Goal: Task Accomplishment & Management: Use online tool/utility

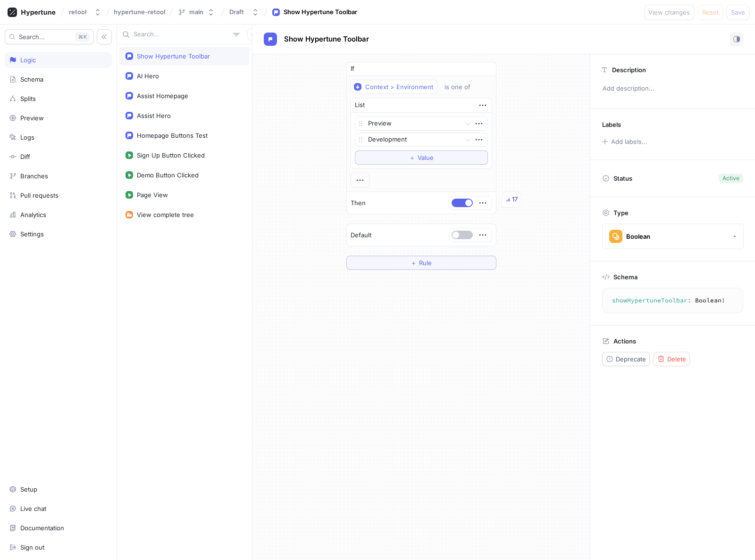
click at [316, 88] on div "If Context > Environment is one of List Preview Development To pick up a dragga…" at bounding box center [420, 165] width 337 height 223
click at [31, 77] on div "Schema" at bounding box center [31, 80] width 23 height 8
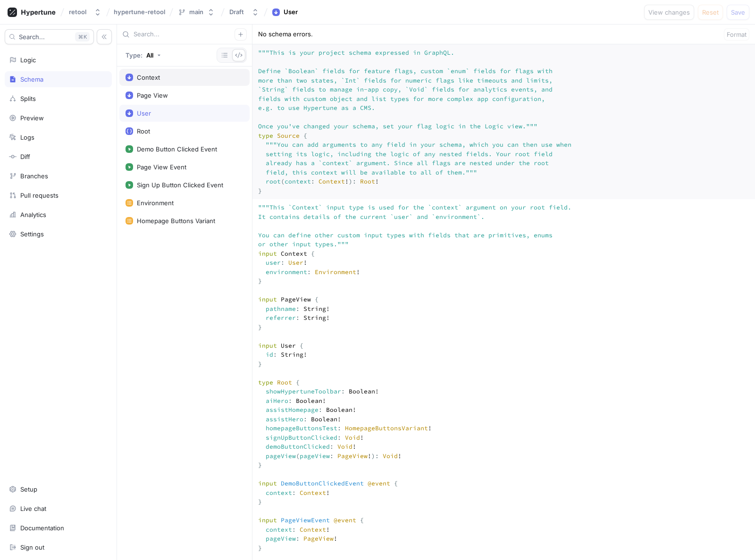
click at [158, 79] on div "Context" at bounding box center [148, 78] width 23 height 8
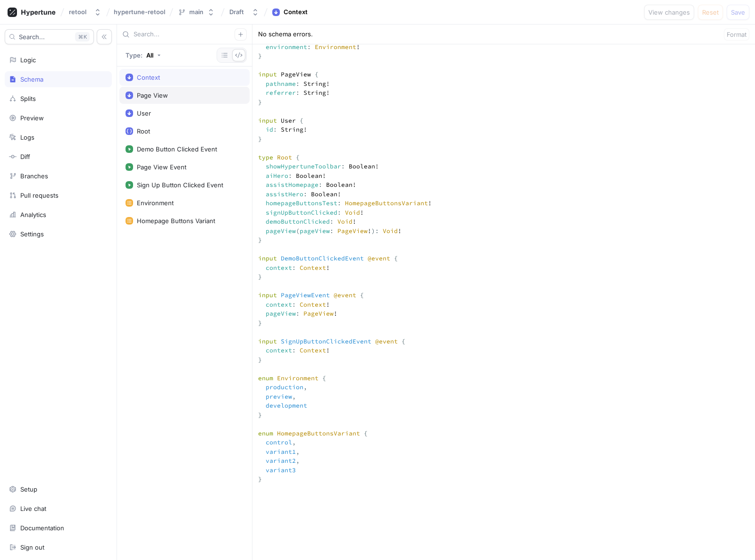
scroll to position [243, 0]
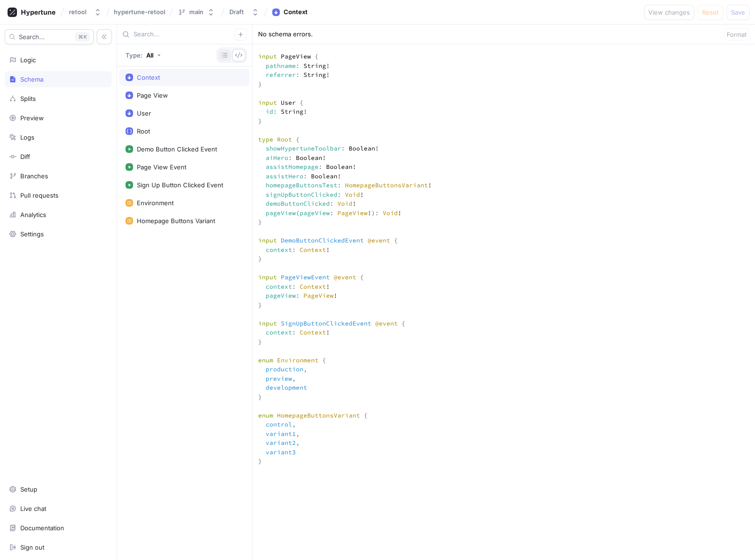
click at [220, 57] on button "button" at bounding box center [224, 55] width 13 height 12
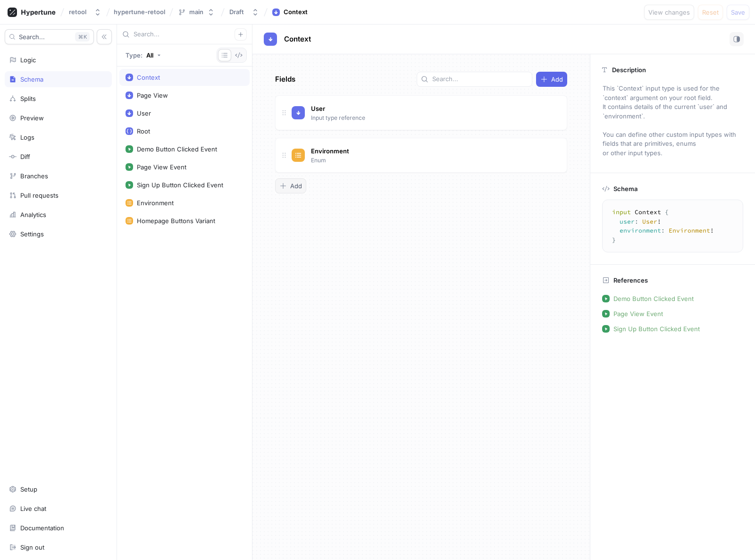
click at [294, 185] on span "Add" at bounding box center [296, 186] width 12 height 6
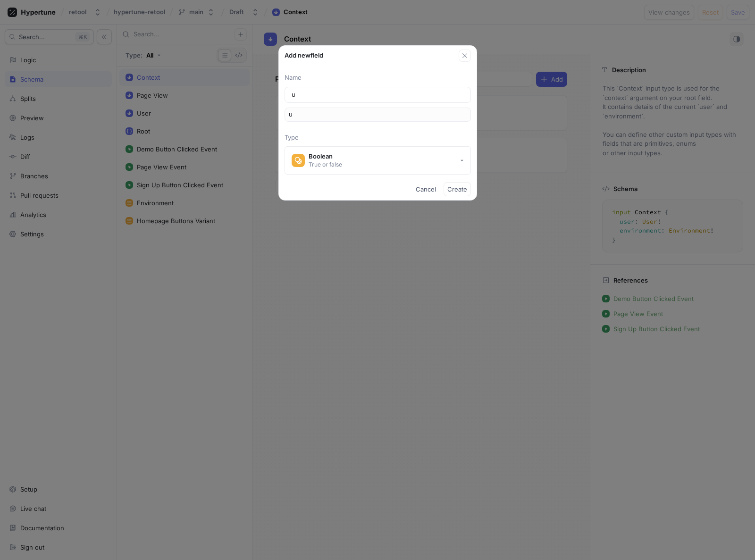
type input "ur"
type input "url"
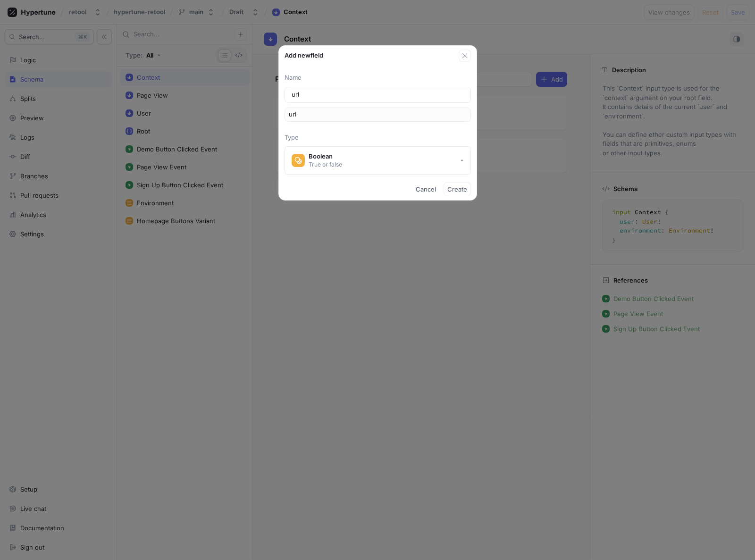
click at [426, 141] on p "Type" at bounding box center [378, 137] width 186 height 9
click at [404, 168] on button "Boolean True or false" at bounding box center [378, 160] width 186 height 28
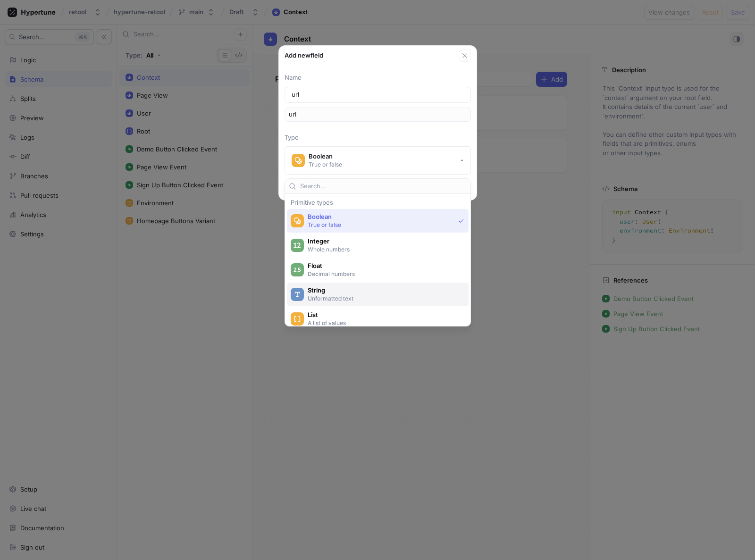
scroll to position [27, 0]
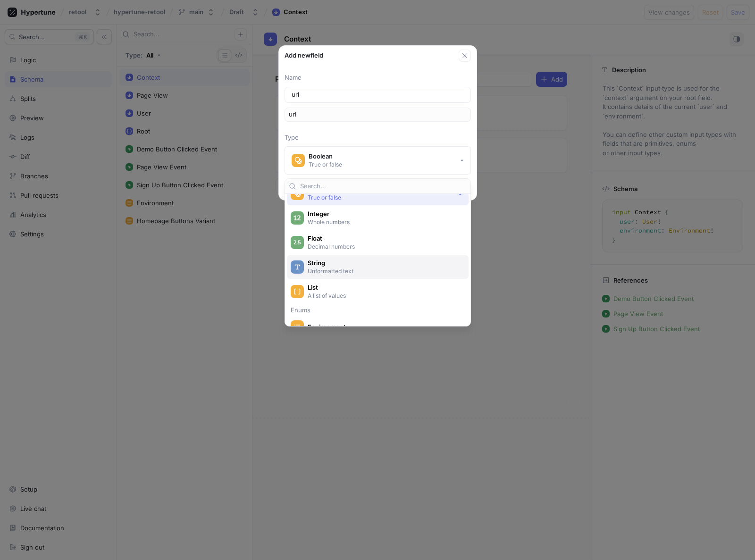
click at [334, 272] on p "Unformatted text" at bounding box center [383, 271] width 151 height 8
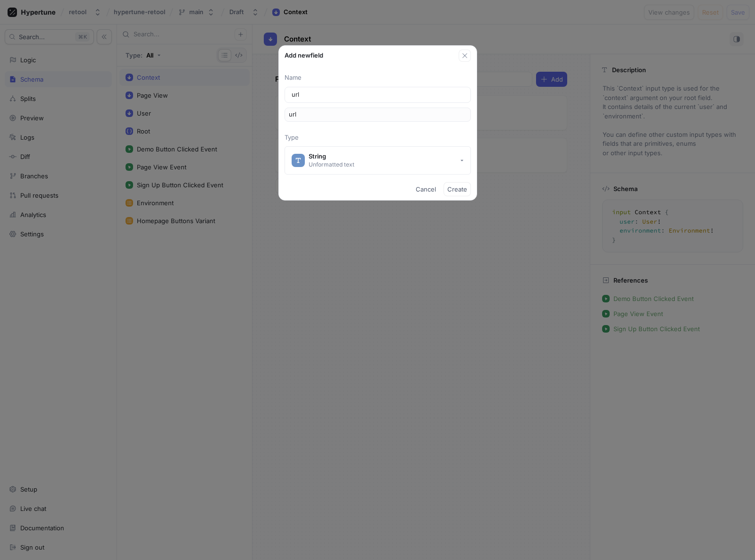
click at [400, 271] on div "Add new field Name url url Type String Unformatted text Cancel Create" at bounding box center [377, 280] width 755 height 560
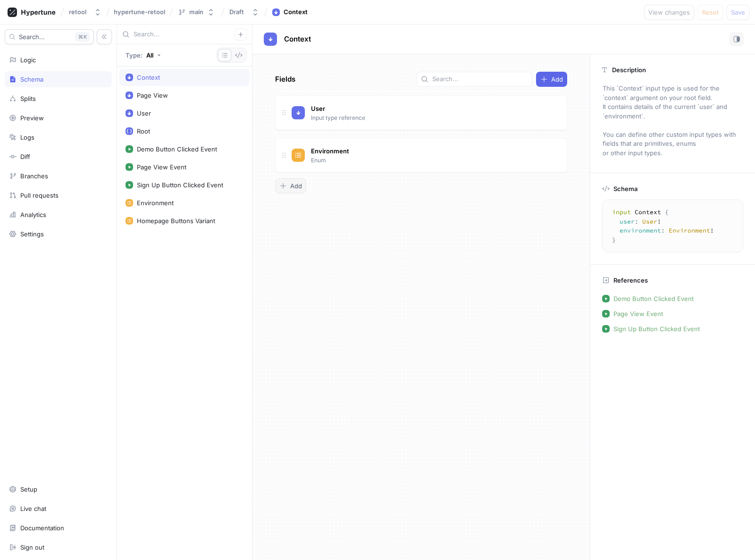
click at [289, 184] on div "Add" at bounding box center [290, 186] width 23 height 8
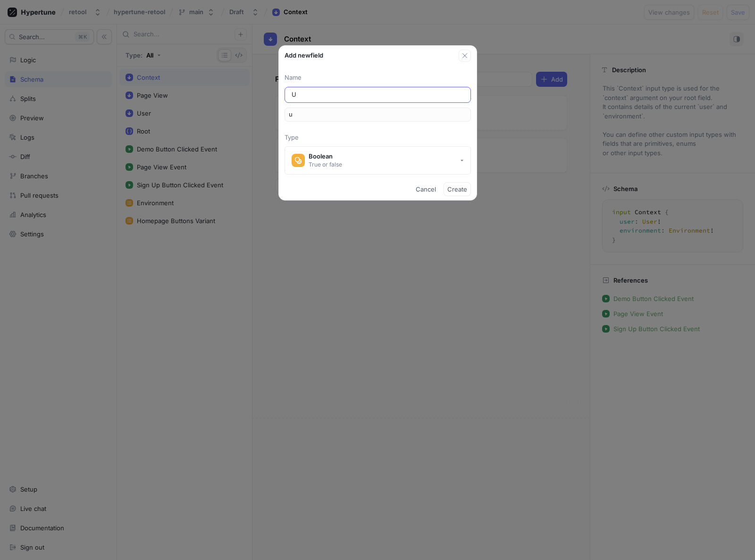
type input "UR"
type input "ur"
type input "URL"
type input "url"
click at [450, 163] on button "Boolean True or false" at bounding box center [378, 160] width 186 height 28
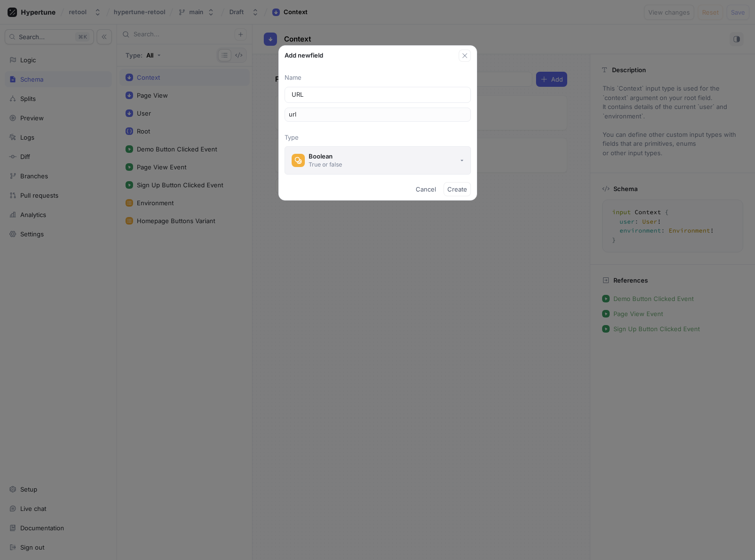
type input "URL"
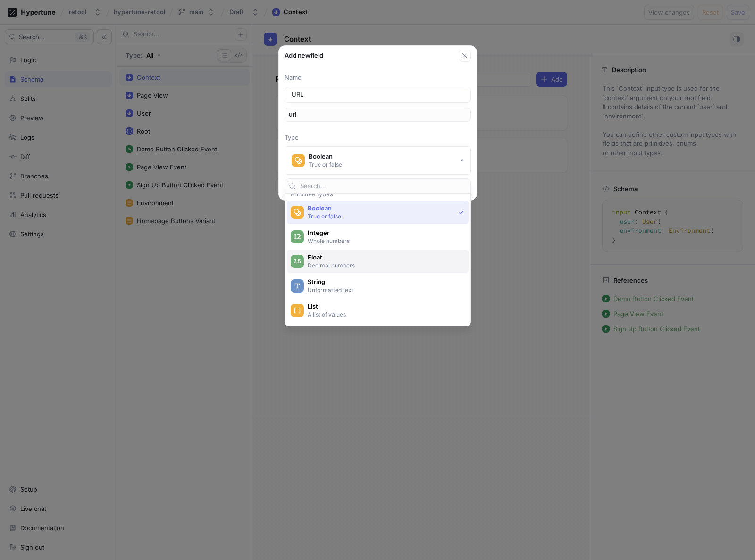
scroll to position [3, 0]
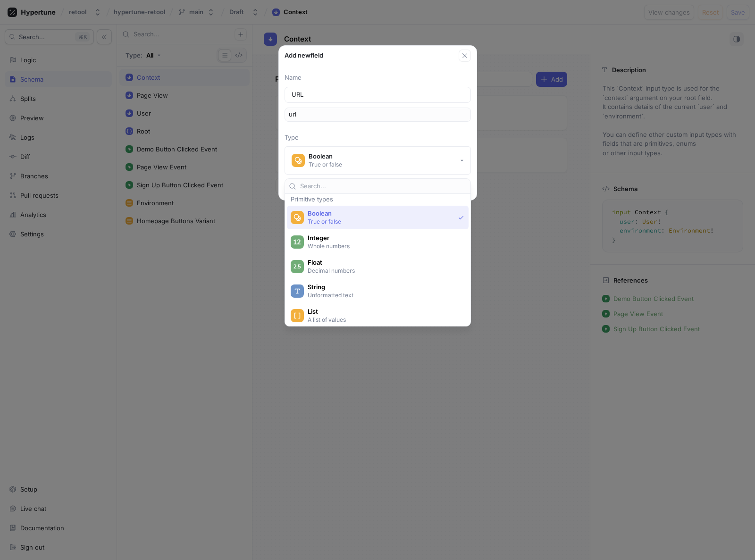
click at [323, 294] on p "Unformatted text" at bounding box center [383, 295] width 151 height 8
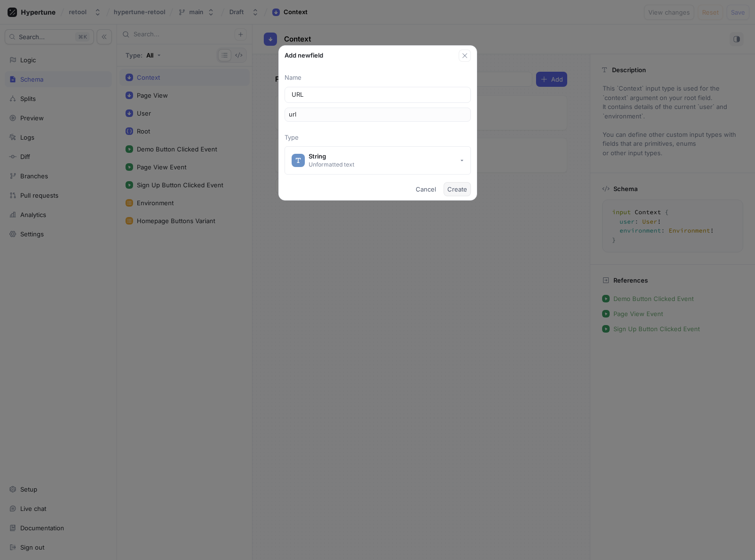
click at [460, 191] on span "Create" at bounding box center [457, 189] width 20 height 6
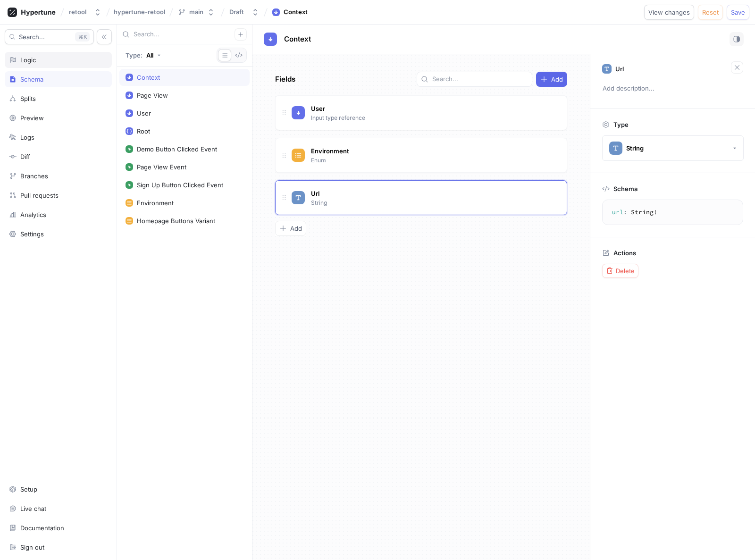
click at [38, 60] on div "Logic" at bounding box center [58, 60] width 99 height 8
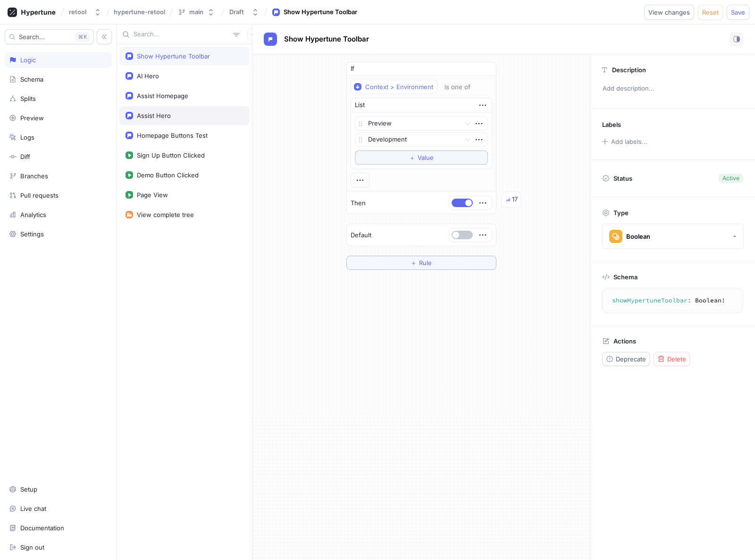
click at [152, 112] on div "Assist Hero" at bounding box center [154, 116] width 34 height 8
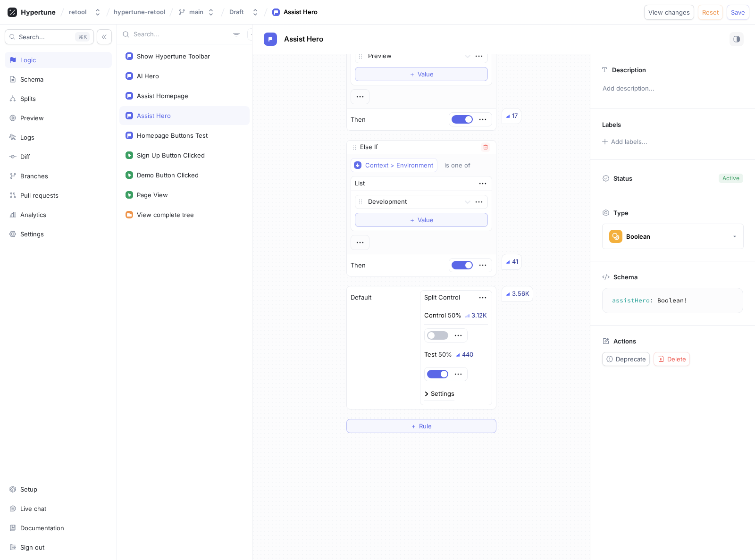
scroll to position [76, 0]
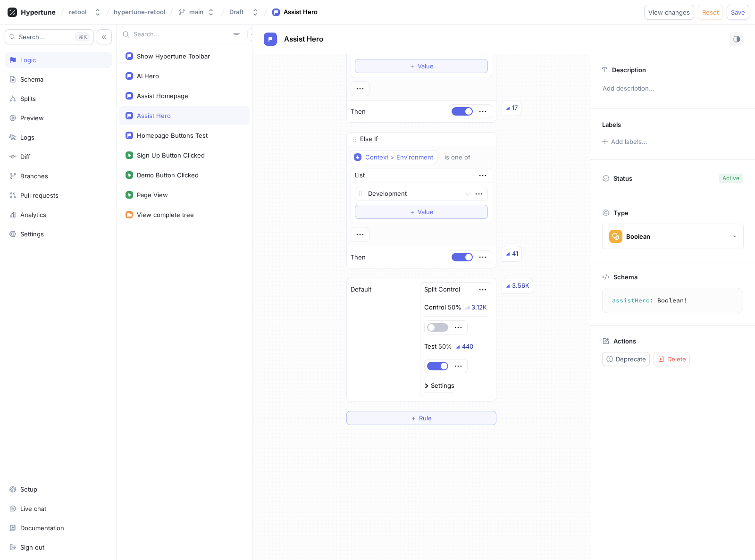
click at [423, 415] on span "Rule" at bounding box center [425, 418] width 13 height 6
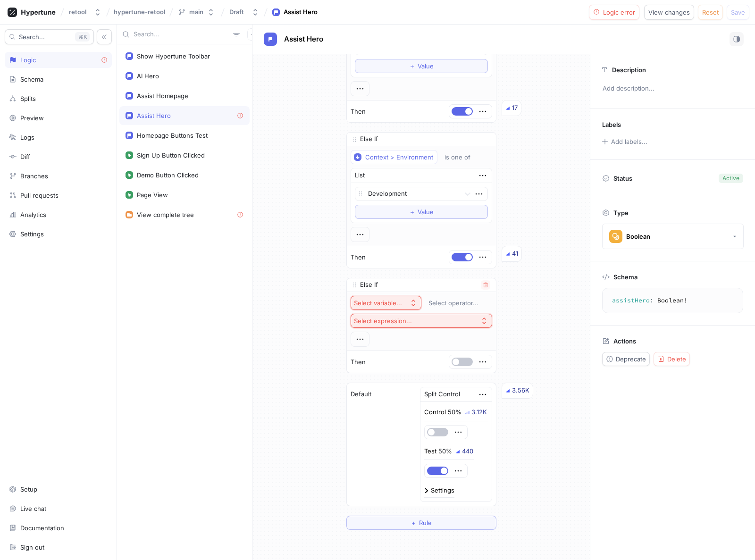
click at [395, 305] on div "Select variable..." at bounding box center [378, 303] width 48 height 8
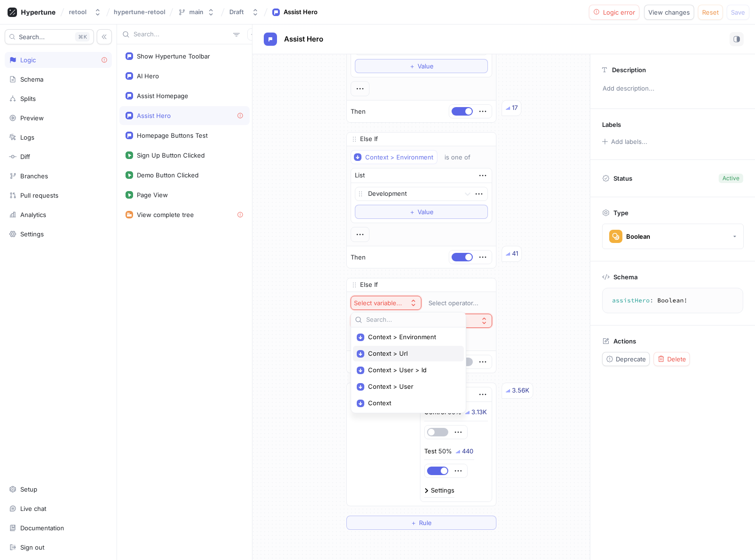
click at [392, 355] on span "Context > Url" at bounding box center [411, 354] width 87 height 8
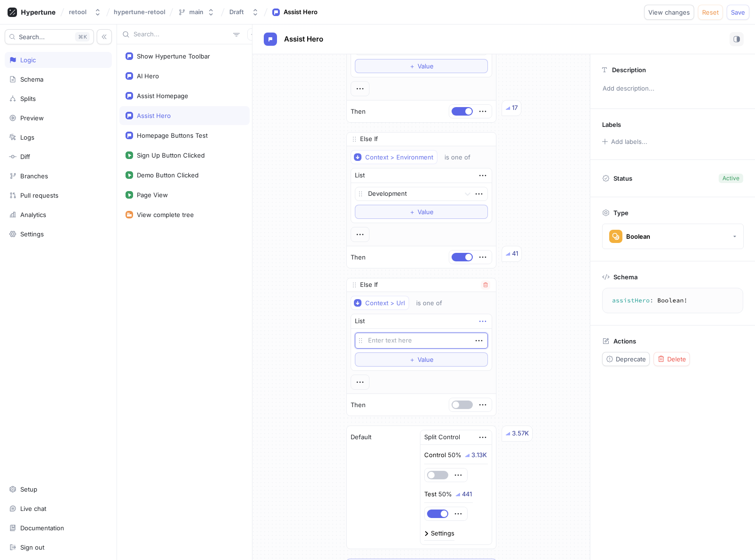
click at [481, 321] on icon "button" at bounding box center [483, 321] width 10 height 10
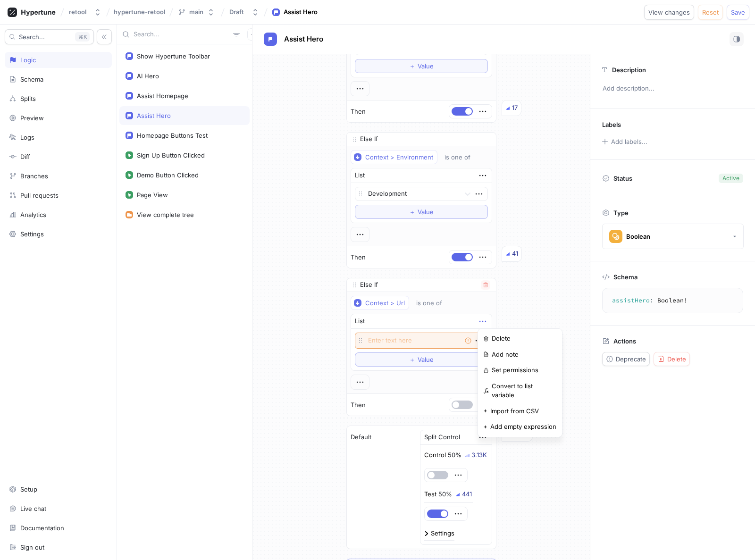
click at [400, 343] on div "List Empty string To pick up a draggable item, press the space bar. While dragg…" at bounding box center [422, 342] width 142 height 57
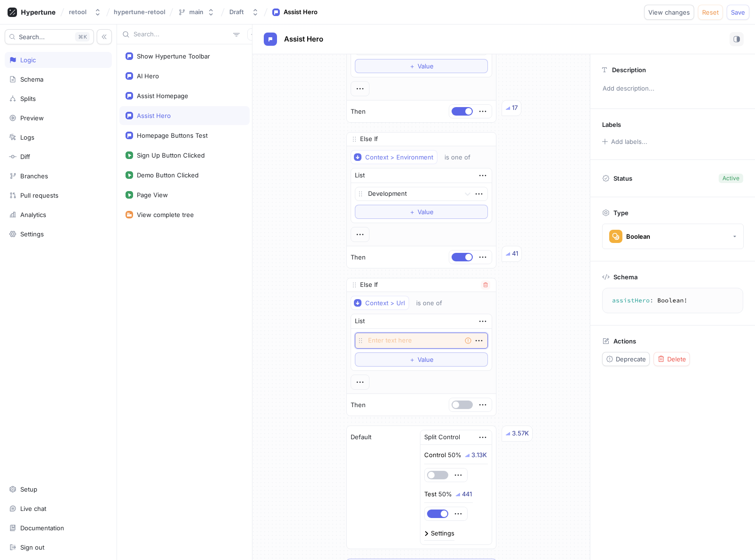
click at [375, 342] on textarea at bounding box center [421, 341] width 133 height 16
click at [395, 303] on div "Context > Url" at bounding box center [385, 303] width 40 height 8
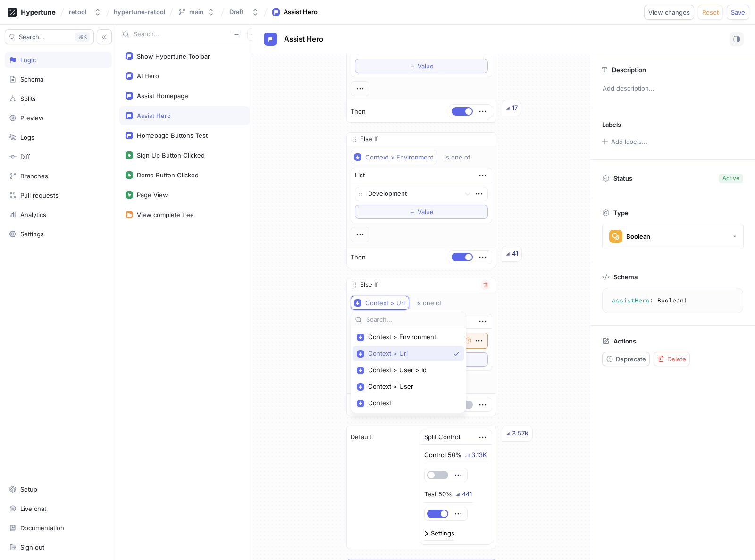
click at [388, 352] on span "Context > Url" at bounding box center [409, 354] width 82 height 8
click at [427, 301] on div "is one of" at bounding box center [429, 303] width 26 height 8
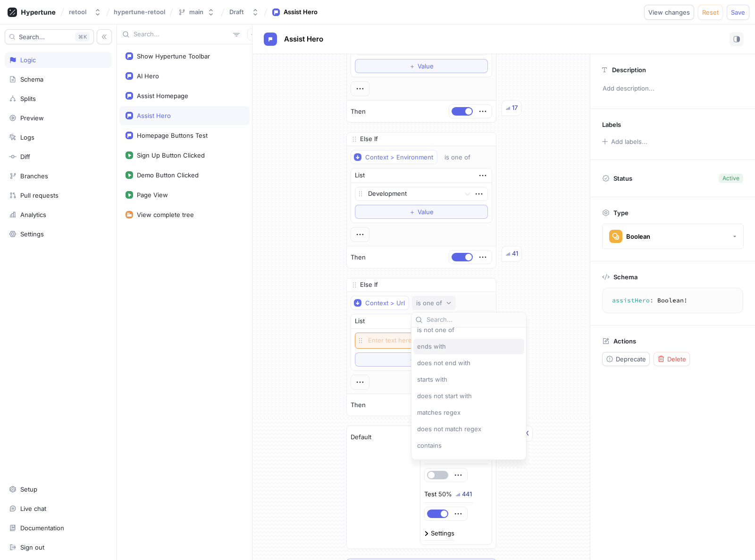
scroll to position [36, 0]
click at [437, 432] on span "contains" at bounding box center [429, 433] width 25 height 8
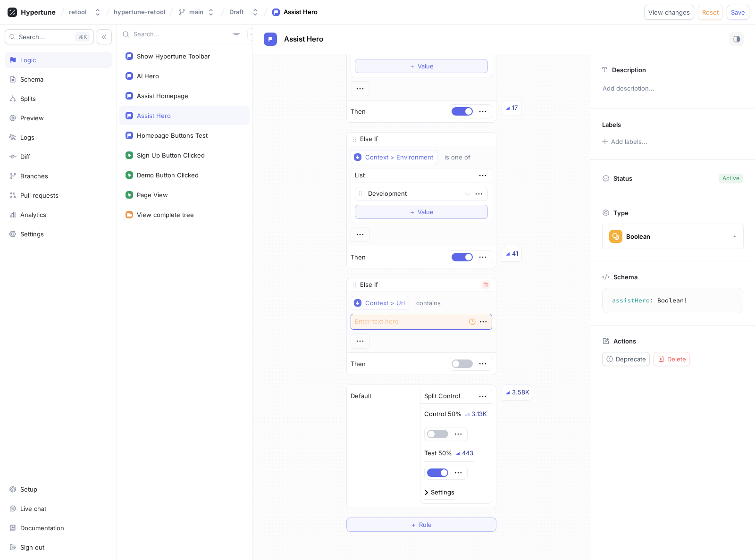
click at [388, 323] on textarea at bounding box center [422, 322] width 142 height 16
click at [390, 325] on textarea at bounding box center [422, 322] width 142 height 16
paste textarea "utm_campaign=ai_launch"
type textarea "utm_campaign=ai_launch"
click at [295, 328] on div "If Context > Environment is one of List Preview To pick up a draggable item, pr…" at bounding box center [420, 259] width 337 height 561
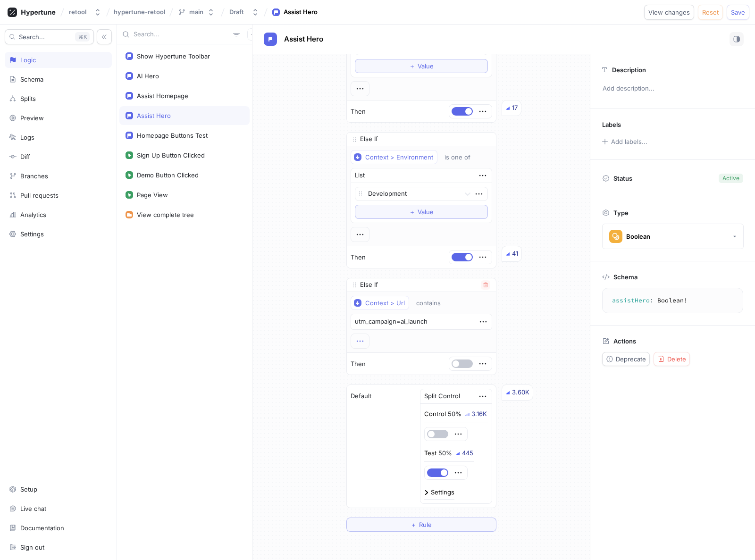
click at [360, 340] on icon "button" at bounding box center [360, 341] width 10 height 10
click at [328, 361] on div "If Context > Environment is one of List Preview To pick up a draggable item, pr…" at bounding box center [420, 259] width 337 height 561
click at [460, 360] on button "button" at bounding box center [462, 364] width 21 height 8
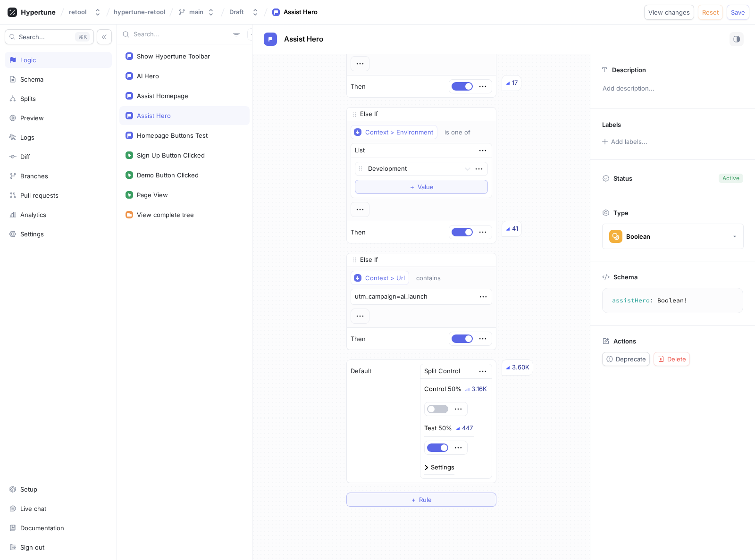
click at [531, 319] on div "If Context > Environment is one of List Preview To pick up a draggable item, pr…" at bounding box center [420, 234] width 337 height 561
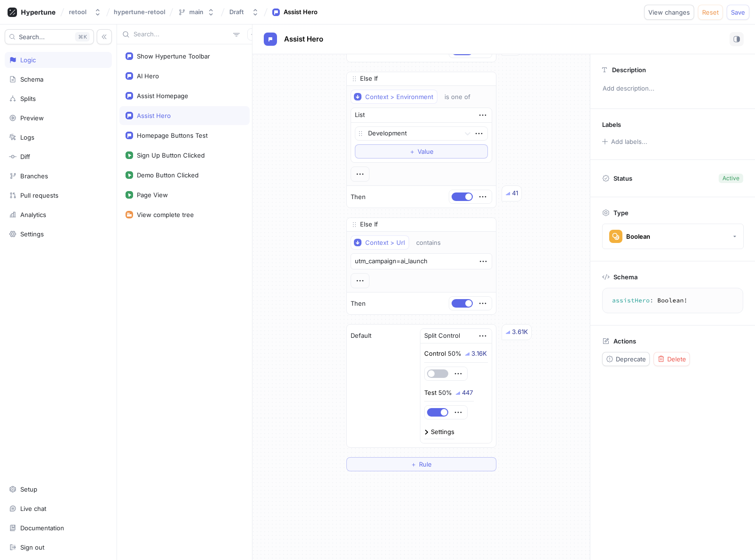
click at [438, 465] on button "＋ Rule" at bounding box center [421, 464] width 150 height 14
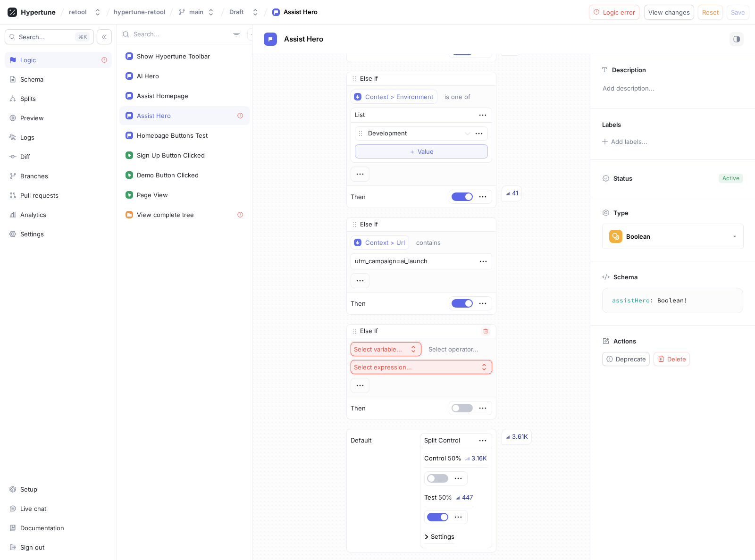
click at [388, 348] on div "Select variable..." at bounding box center [378, 349] width 48 height 8
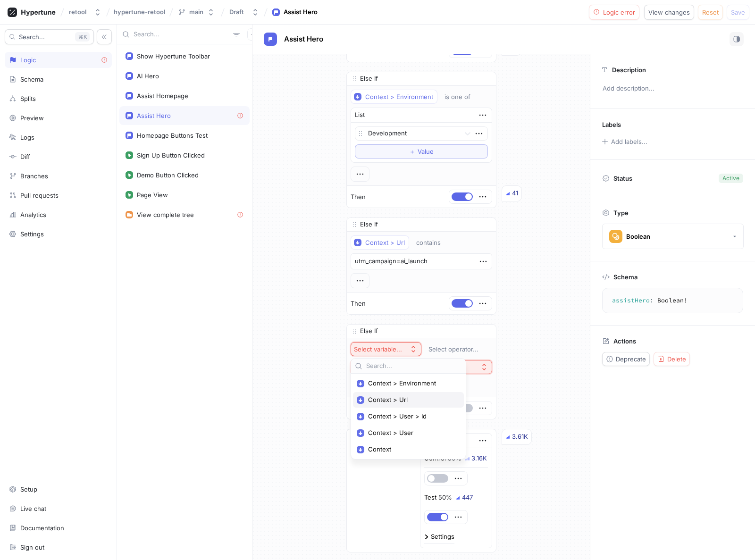
click at [385, 400] on span "Context > Url" at bounding box center [411, 400] width 87 height 8
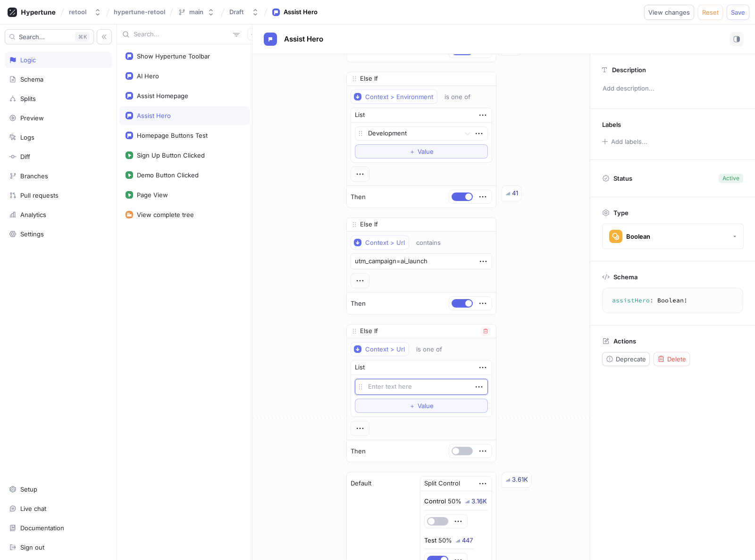
click at [384, 386] on textarea at bounding box center [421, 387] width 133 height 16
click at [433, 348] on div "is one of" at bounding box center [429, 349] width 26 height 8
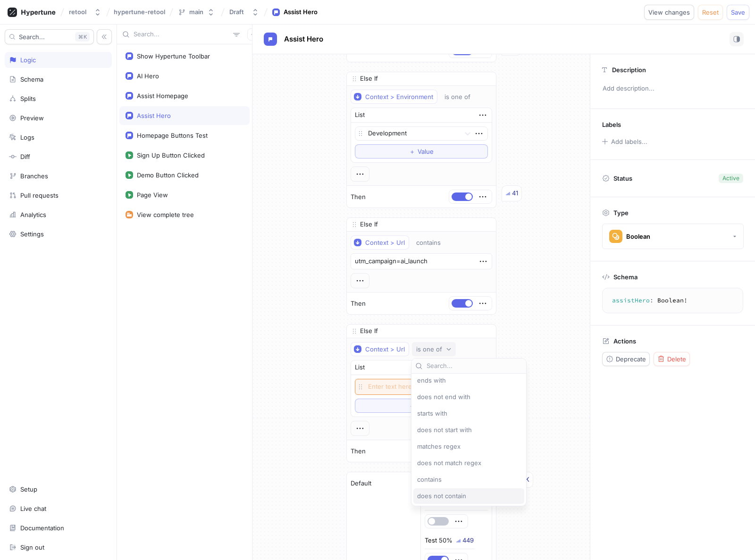
scroll to position [35, 0]
click at [428, 483] on span "contains" at bounding box center [429, 481] width 25 height 8
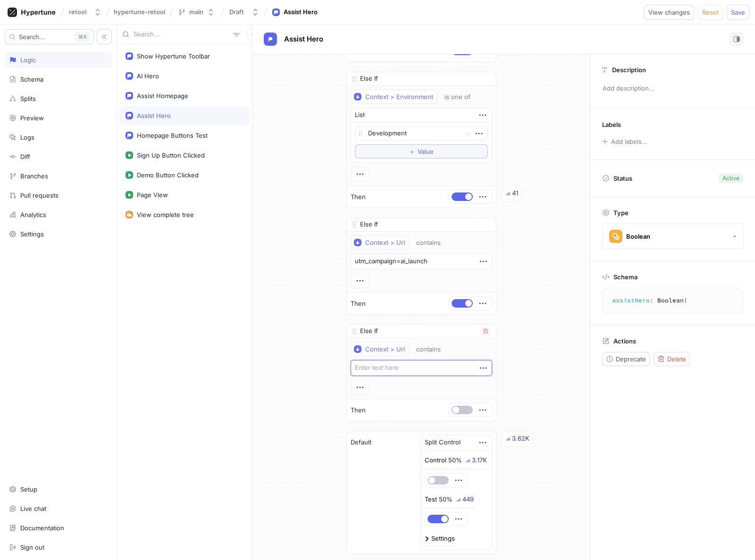
click at [368, 364] on textarea at bounding box center [422, 368] width 142 height 16
click at [371, 367] on textarea at bounding box center [422, 368] width 142 height 16
click at [377, 368] on textarea "utm_campaign=ai_launch" at bounding box center [422, 368] width 142 height 16
click at [375, 369] on textarea "assistExperience=true" at bounding box center [422, 368] width 142 height 16
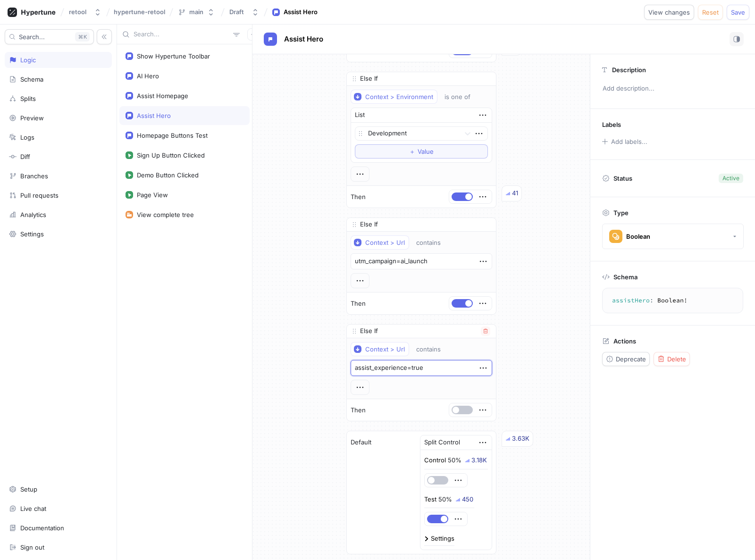
type textarea "assist_experience=true"
click at [453, 413] on div at bounding box center [462, 410] width 23 height 8
click at [462, 409] on button "button" at bounding box center [462, 410] width 21 height 8
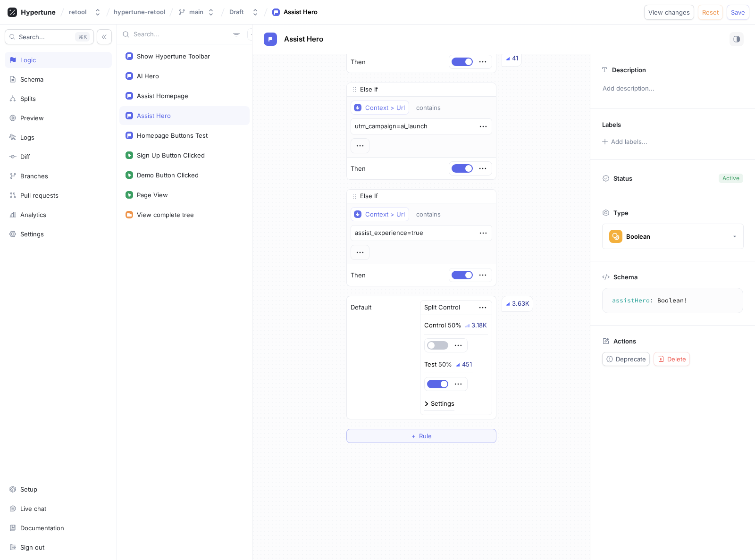
scroll to position [276, 0]
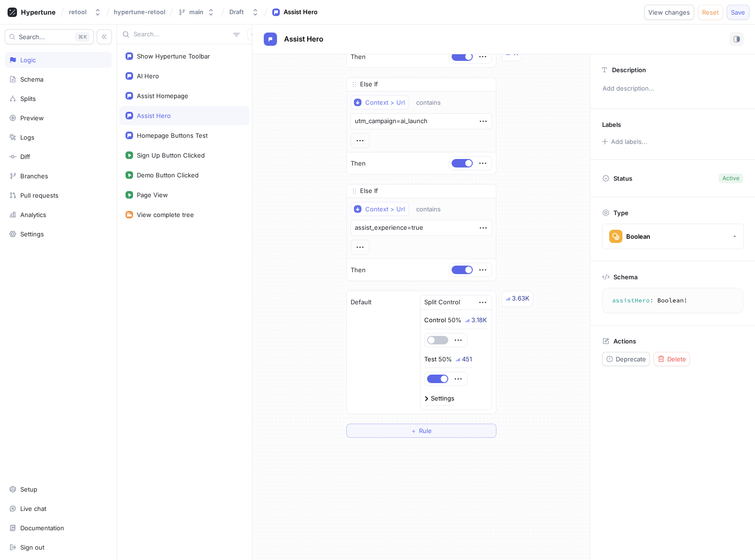
click at [738, 10] on span "Save" at bounding box center [738, 12] width 14 height 6
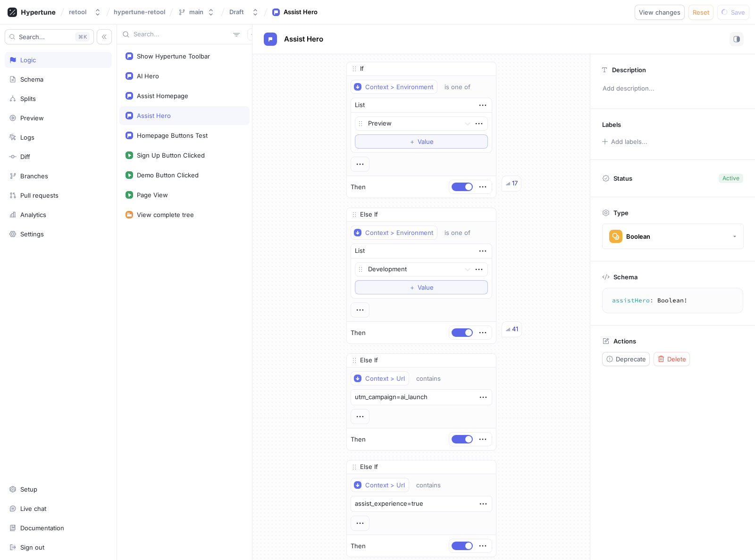
scroll to position [110, 0]
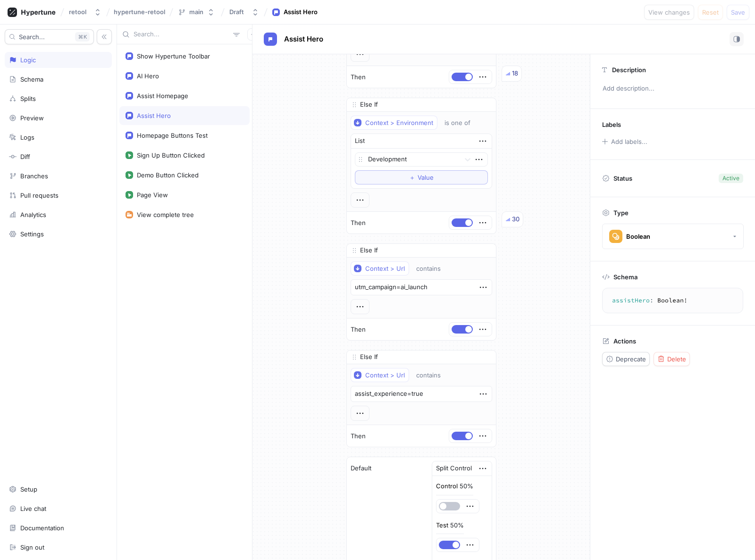
click at [282, 204] on div "If Context > Environment is one of List Preview To pick up a draggable item, pr…" at bounding box center [420, 277] width 337 height 667
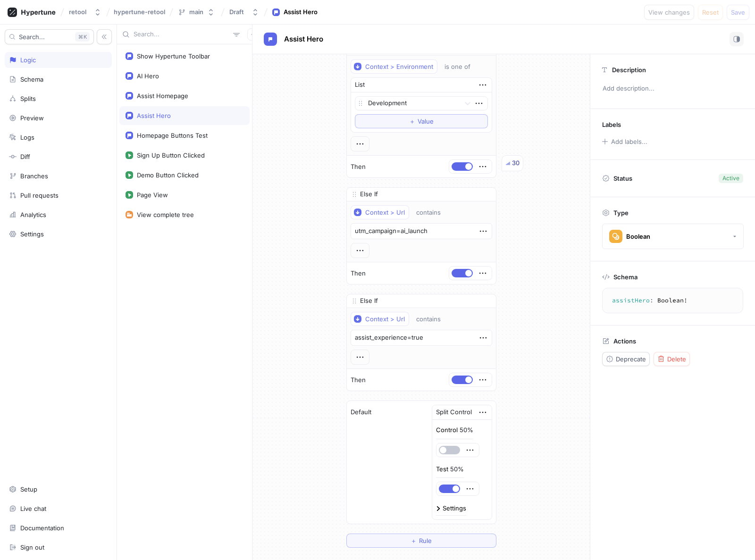
scroll to position [166, 0]
click at [35, 80] on div "Schema" at bounding box center [31, 80] width 23 height 8
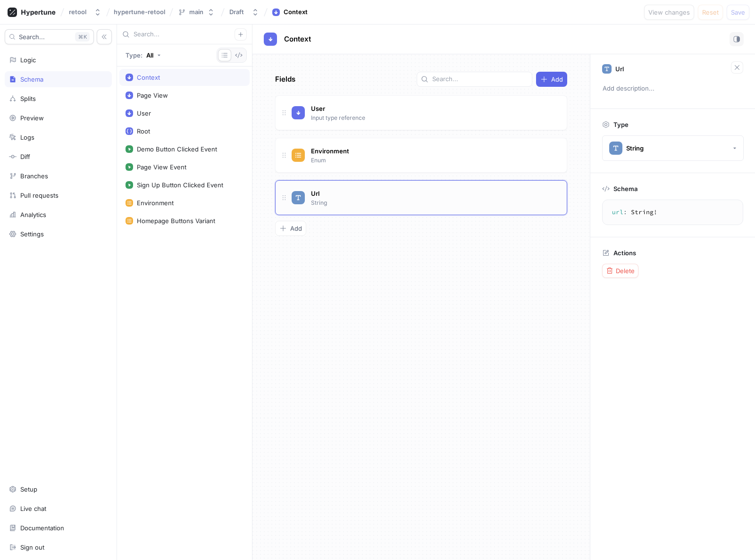
click at [414, 204] on div "Url String" at bounding box center [426, 197] width 268 height 19
click at [326, 193] on div "Url String" at bounding box center [318, 197] width 19 height 20
click at [314, 192] on span "Url" at bounding box center [315, 194] width 8 height 8
type input "Pathname"
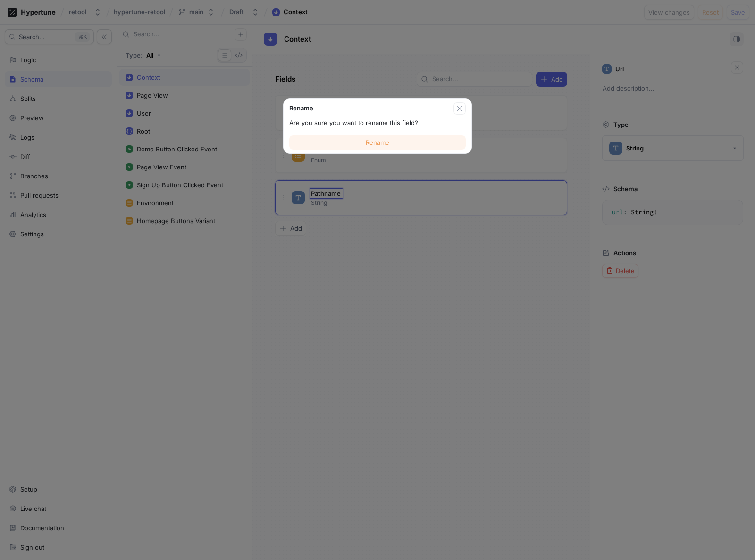
click at [374, 140] on span "Rename" at bounding box center [378, 143] width 24 height 6
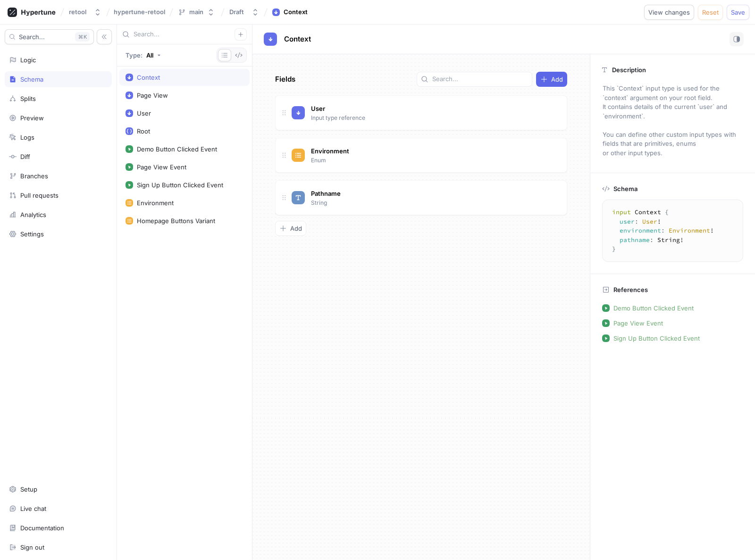
click at [348, 294] on div "Fields Add User Input type reference Go to type Environment Enum Go to type Pat…" at bounding box center [420, 307] width 337 height 506
click at [41, 62] on div "Logic" at bounding box center [58, 60] width 99 height 8
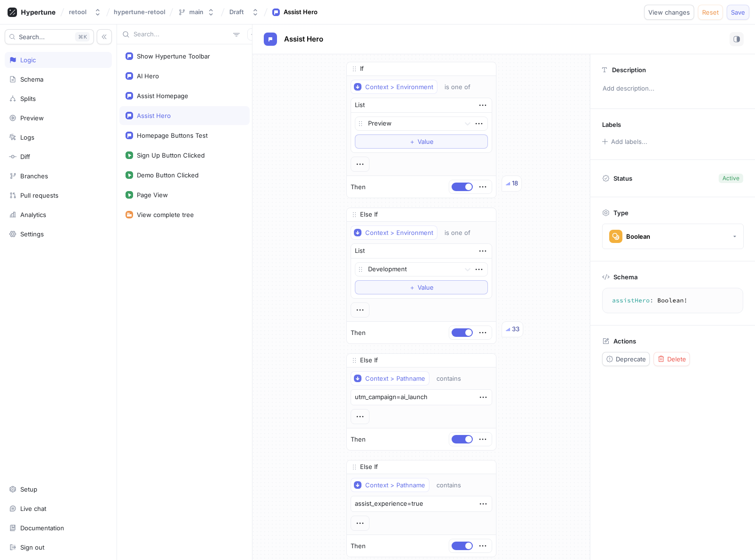
click at [741, 10] on span "Save" at bounding box center [738, 12] width 14 height 6
drag, startPoint x: 294, startPoint y: 110, endPoint x: 319, endPoint y: 118, distance: 26.1
click at [294, 110] on div "If Context > Environment is one of List Preview To pick up a draggable item, pr…" at bounding box center [420, 387] width 337 height 667
click at [249, 15] on button "Draft" at bounding box center [244, 12] width 37 height 16
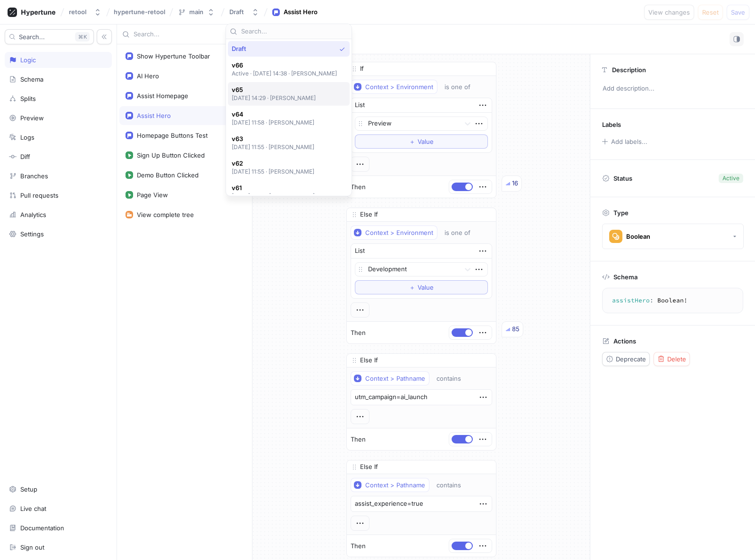
click at [280, 89] on span "v65" at bounding box center [274, 90] width 84 height 8
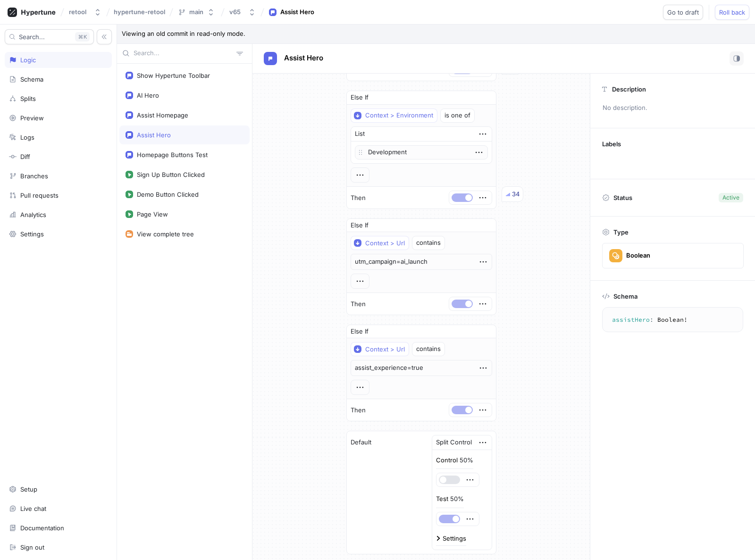
scroll to position [129, 0]
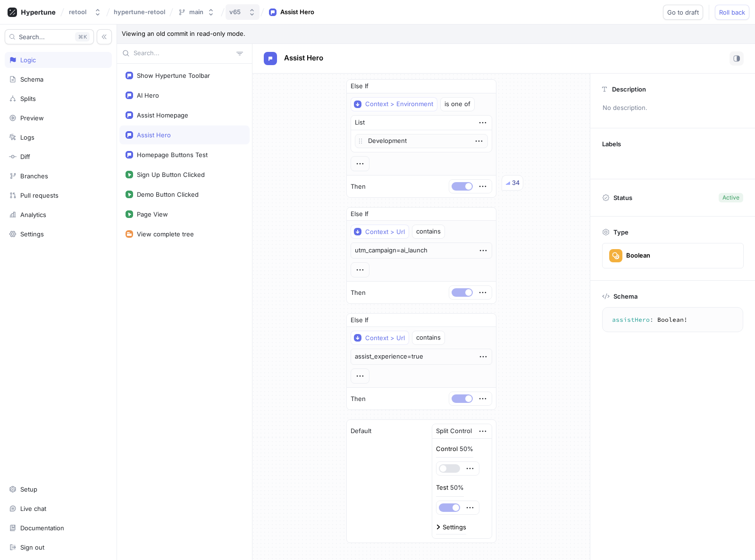
click at [252, 12] on icon "button" at bounding box center [252, 12] width 8 height 8
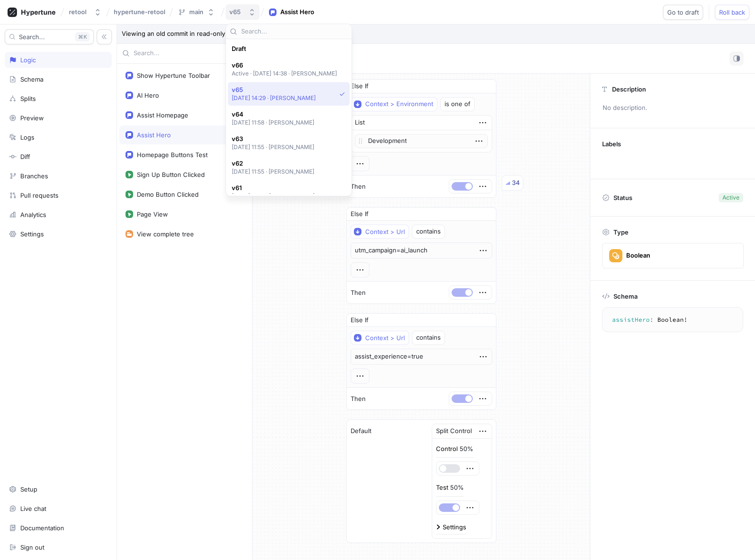
scroll to position [41, 0]
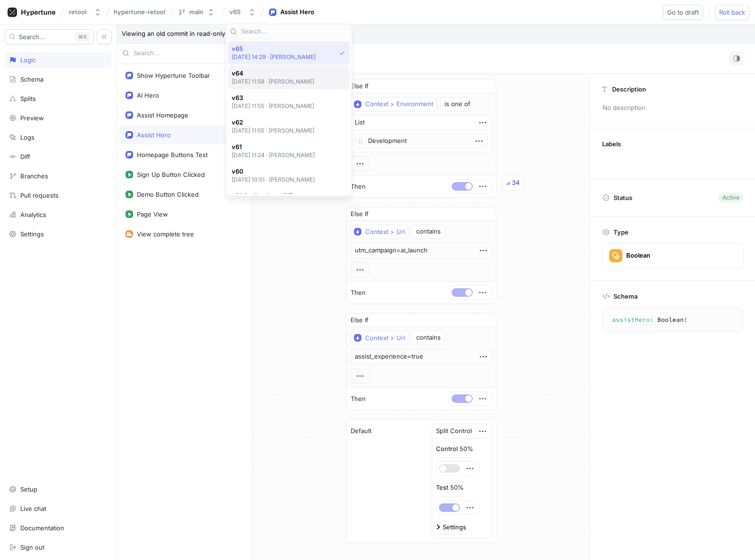
click at [254, 82] on p "[DATE] 11:58 ‧ [PERSON_NAME]" at bounding box center [273, 81] width 83 height 8
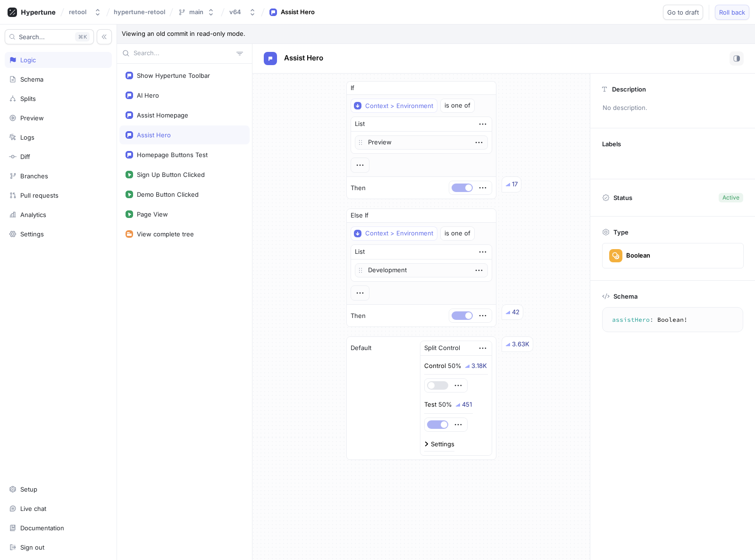
click at [731, 13] on span "Roll back" at bounding box center [732, 12] width 26 height 6
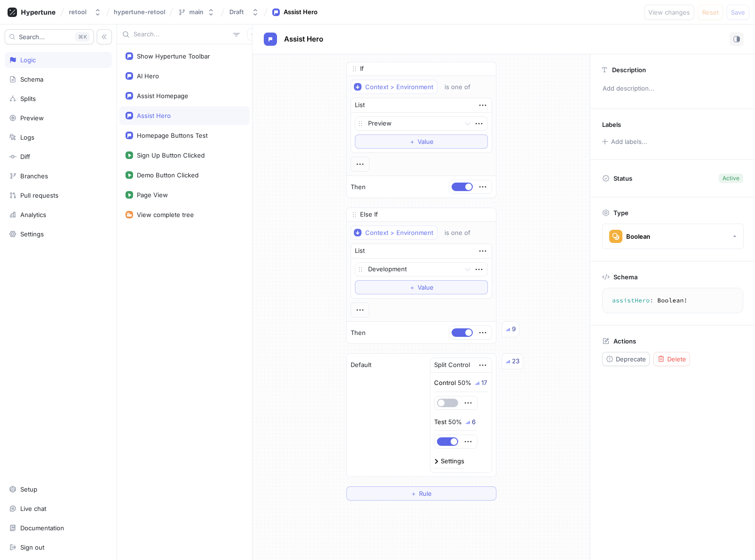
drag, startPoint x: 286, startPoint y: 162, endPoint x: 289, endPoint y: 150, distance: 12.0
click at [287, 162] on div "If Context > Environment is one of List Preview To pick up a draggable item, pr…" at bounding box center [420, 281] width 337 height 454
click at [175, 118] on div "Assist Hero" at bounding box center [185, 116] width 118 height 8
drag, startPoint x: 465, startPoint y: 331, endPoint x: 452, endPoint y: 330, distance: 13.2
click at [465, 331] on button "button" at bounding box center [462, 332] width 21 height 8
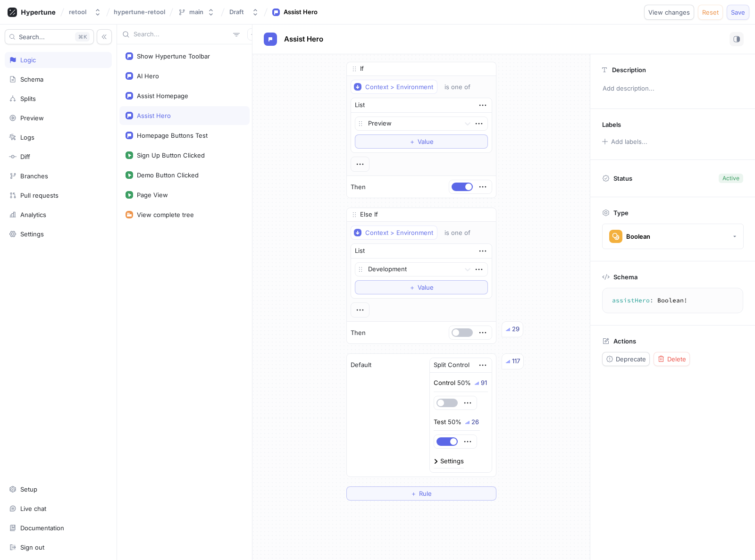
click at [739, 16] on button "Save" at bounding box center [738, 12] width 23 height 15
click at [309, 206] on div "If Context > Environment is one of List Preview To pick up a draggable item, pr…" at bounding box center [420, 281] width 337 height 454
click at [268, 150] on div "If Context > Environment is one of List Preview To pick up a draggable item, pr…" at bounding box center [420, 281] width 337 height 454
click at [303, 146] on div "If Context > Environment is one of List Preview To pick up a draggable item, pr…" at bounding box center [420, 281] width 337 height 454
click at [291, 166] on div "If Context > Environment is one of List Preview To pick up a draggable item, pr…" at bounding box center [420, 281] width 337 height 454
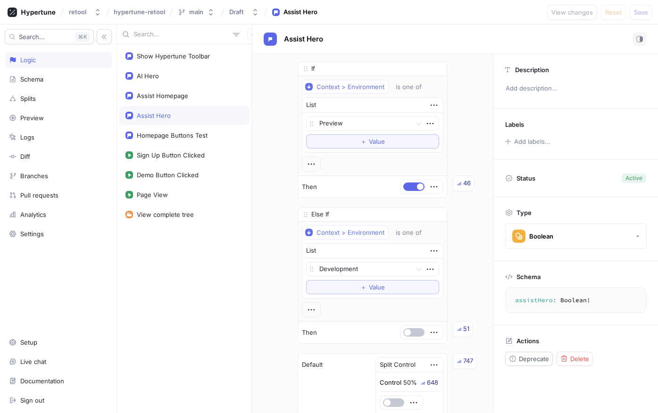
click at [25, 60] on div "Logic" at bounding box center [28, 60] width 16 height 8
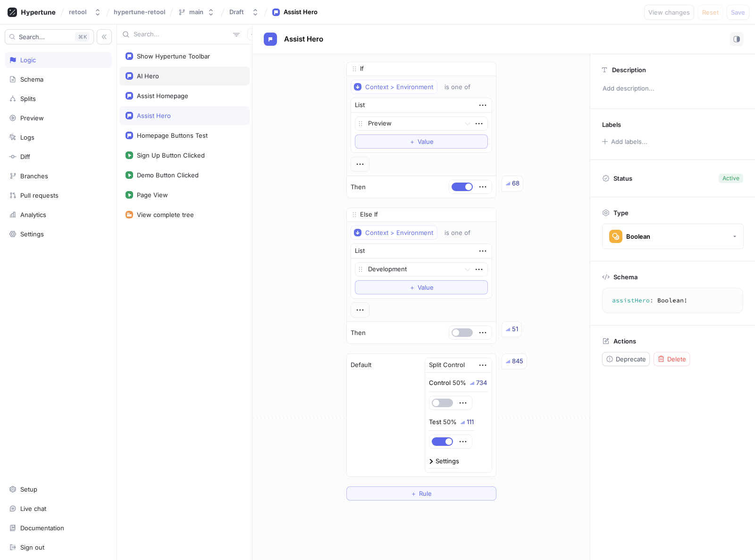
click at [158, 82] on div "AI Hero" at bounding box center [184, 76] width 130 height 19
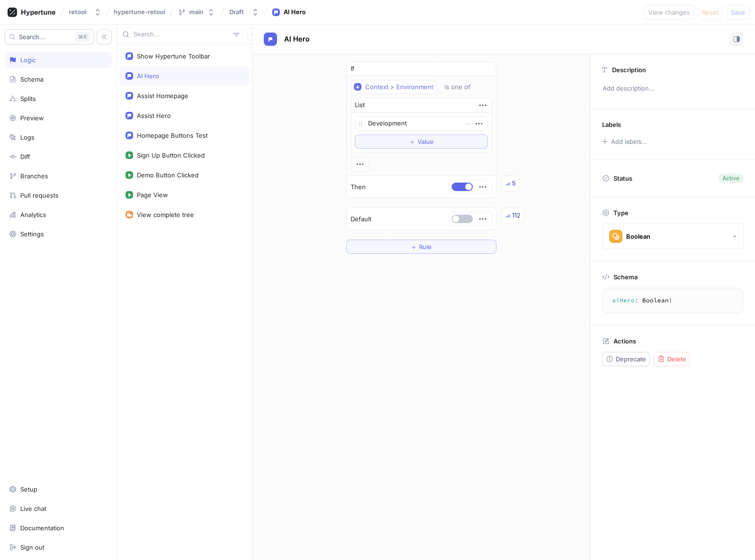
click at [281, 123] on div "If Context > Environment is one of List Development To pick up a draggable item…" at bounding box center [420, 157] width 337 height 207
click at [280, 120] on div "If Context > Environment is one of List Development To pick up a draggable item…" at bounding box center [420, 157] width 337 height 207
click at [288, 118] on div "If Context > Environment is one of List Development To pick up a draggable item…" at bounding box center [420, 157] width 337 height 207
click at [162, 92] on div "Assist Homepage" at bounding box center [162, 96] width 51 height 8
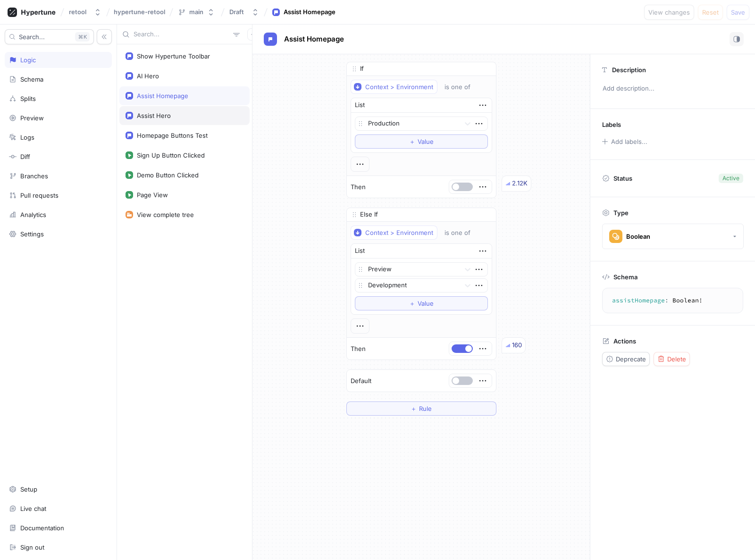
click at [178, 108] on div "Assist Hero" at bounding box center [184, 115] width 130 height 19
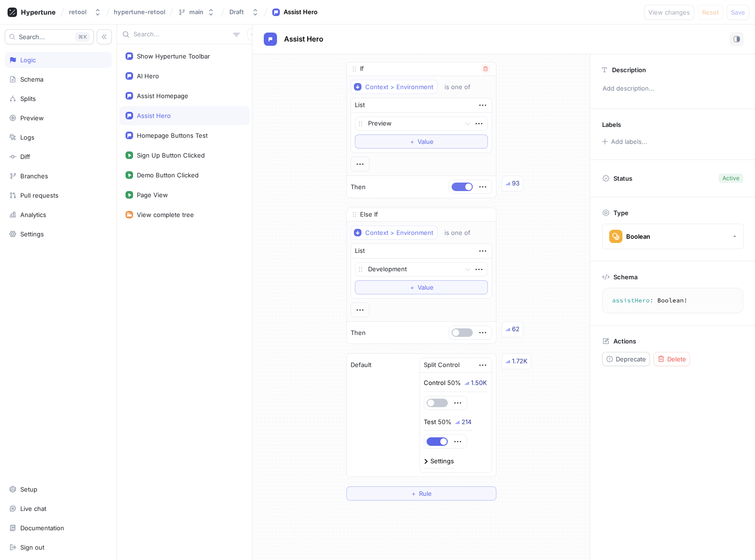
click at [462, 185] on button "button" at bounding box center [462, 187] width 21 height 8
click at [488, 65] on button "button" at bounding box center [485, 68] width 9 height 9
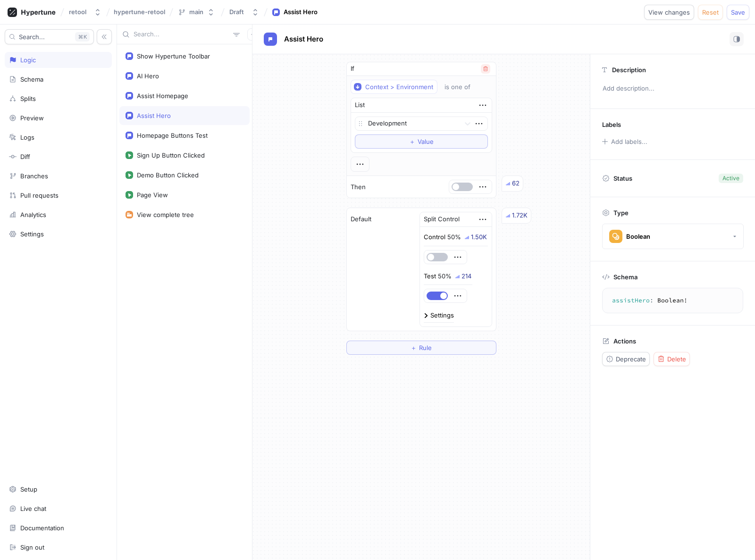
click at [486, 67] on icon "button" at bounding box center [485, 69] width 4 height 5
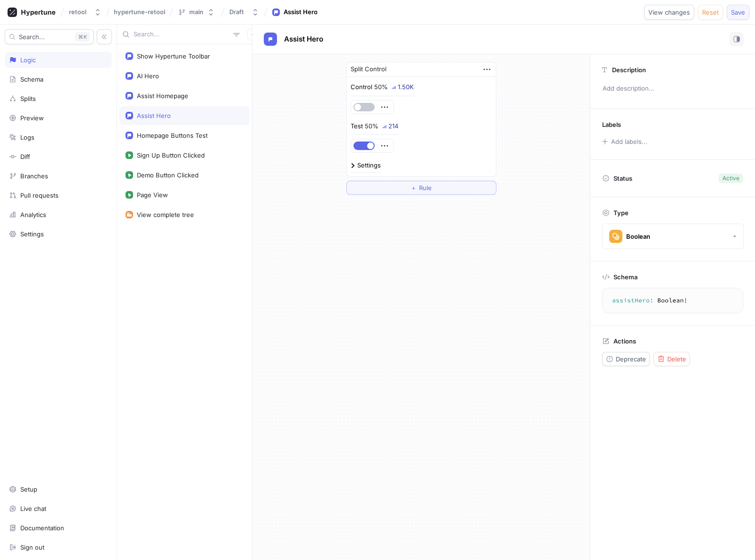
click at [735, 15] on span "Save" at bounding box center [738, 12] width 14 height 6
click at [514, 259] on div "Split Control Control 50% 3 Test 50% 3 Settings ＋ Rule" at bounding box center [420, 307] width 337 height 506
click at [162, 98] on div "Assist Homepage" at bounding box center [162, 96] width 51 height 8
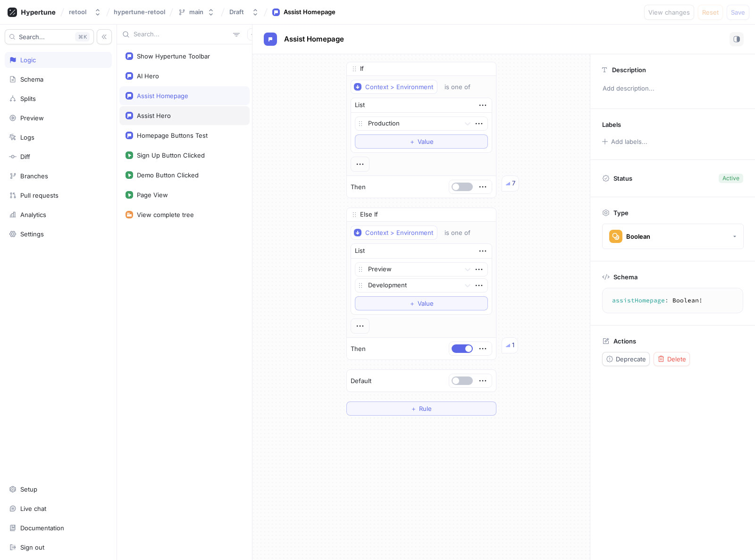
click at [156, 116] on div "Assist Hero" at bounding box center [154, 116] width 34 height 8
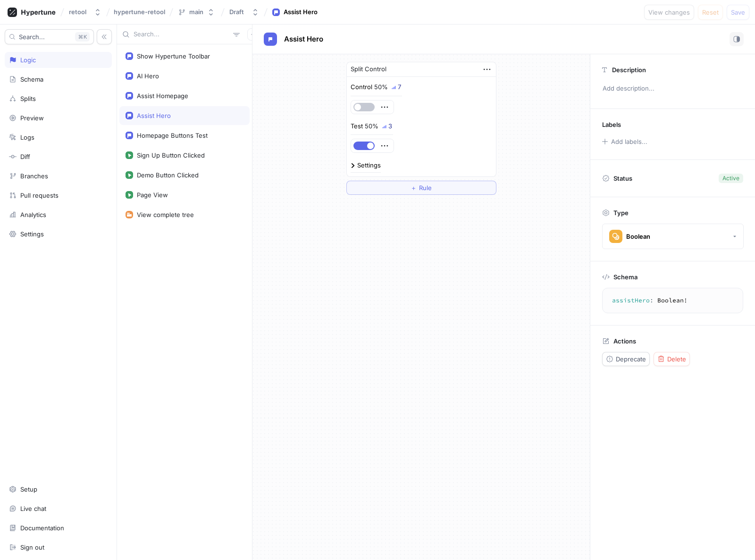
click at [311, 162] on div "Split Control Control 50% 7 Test 50% 3 Settings ＋ Rule" at bounding box center [420, 128] width 337 height 148
click at [315, 117] on div "Split Control Control 50% 11 Test 50% 3 Settings ＋ Rule" at bounding box center [420, 128] width 337 height 148
click at [420, 354] on div "Split Control Control 50% 331 Test 50% 33 Settings ＋ Rule" at bounding box center [420, 307] width 337 height 506
click at [160, 98] on div "Assist Homepage" at bounding box center [162, 96] width 51 height 8
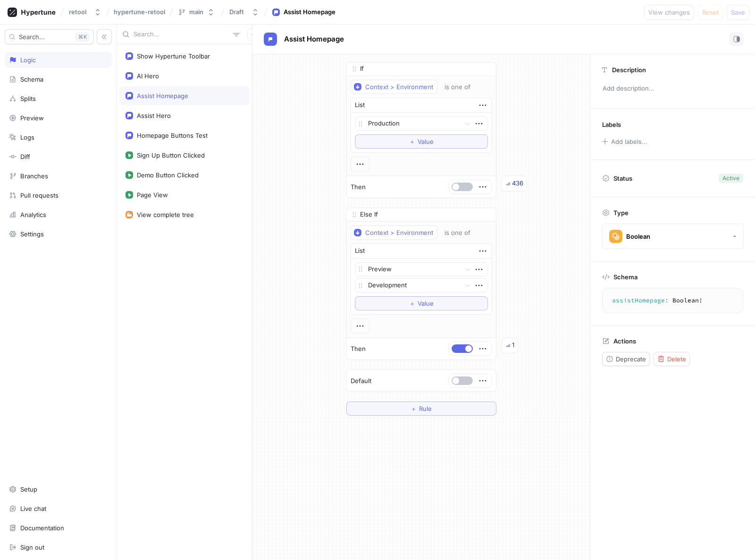
click at [291, 275] on div "If Context > Environment is one of List Production To pick up a draggable item,…" at bounding box center [420, 238] width 337 height 369
click at [294, 272] on div "If Context > Environment is one of List Production To pick up a draggable item,…" at bounding box center [420, 238] width 337 height 369
click at [293, 274] on div "If Context > Environment is one of List Production To pick up a draggable item,…" at bounding box center [420, 238] width 337 height 369
click at [293, 119] on div "If Context > Environment is one of List Production To pick up a draggable item,…" at bounding box center [420, 238] width 337 height 369
